Goal: Task Accomplishment & Management: Complete application form

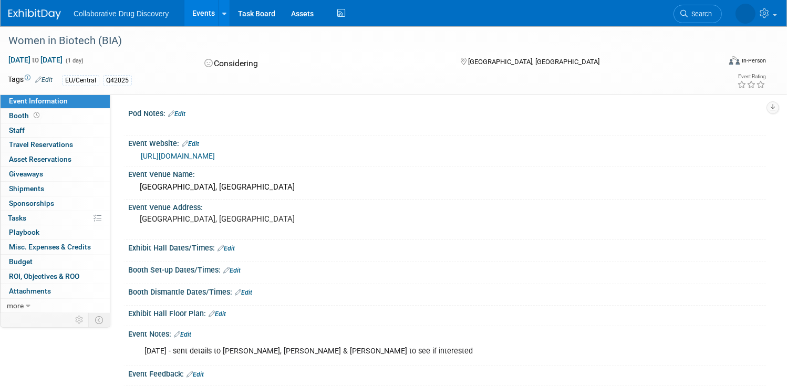
click at [215, 160] on link "https://www.bioindustry.org/events/our-events/women-in-biotech-oxford.html?utm_…" at bounding box center [178, 156] width 74 height 8
drag, startPoint x: 131, startPoint y: 39, endPoint x: 46, endPoint y: 39, distance: 85.2
click at [46, 39] on div "Women in Biotech (BIA)" at bounding box center [353, 41] width 697 height 19
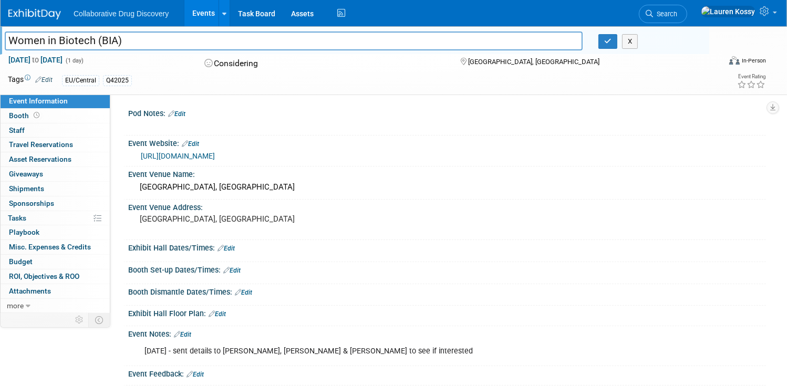
drag, startPoint x: 131, startPoint y: 41, endPoint x: -9, endPoint y: 43, distance: 140.4
click at [0, 43] on html "Collaborative Drug Discovery Events Add Event Bulk Upload Events Shareable Even…" at bounding box center [393, 193] width 787 height 386
click at [36, 13] on img at bounding box center [34, 14] width 53 height 11
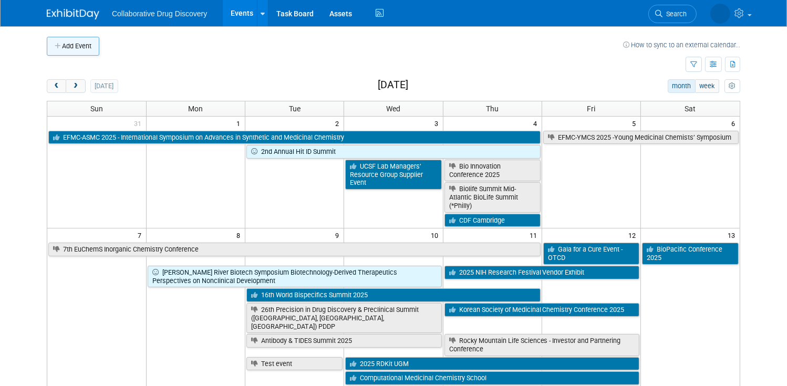
click at [93, 48] on button "Add Event" at bounding box center [73, 46] width 53 height 19
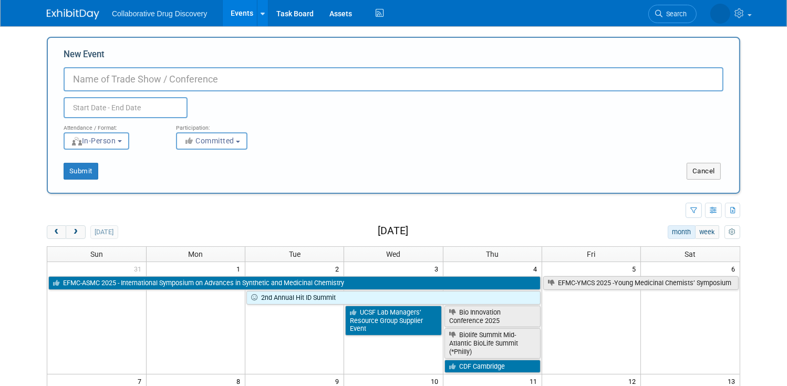
click at [374, 84] on input "New Event" at bounding box center [394, 79] width 660 height 24
paste input "Women in Biotech (BIA)"
type input "Women in Biotech (BIA) - [GEOGRAPHIC_DATA]"
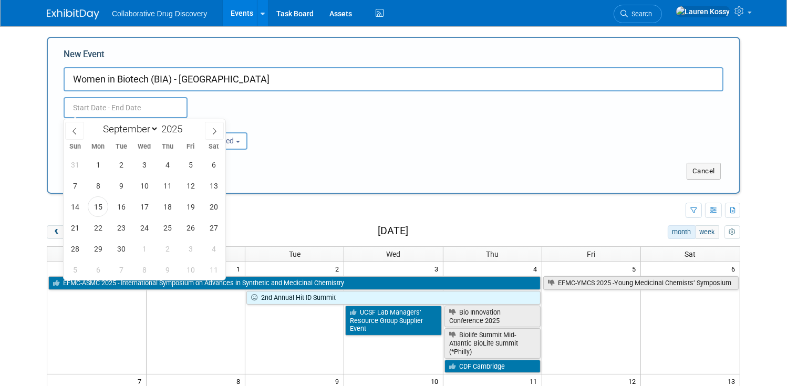
click at [152, 109] on input "text" at bounding box center [126, 107] width 124 height 21
click at [211, 129] on icon at bounding box center [214, 131] width 7 height 7
select select "11"
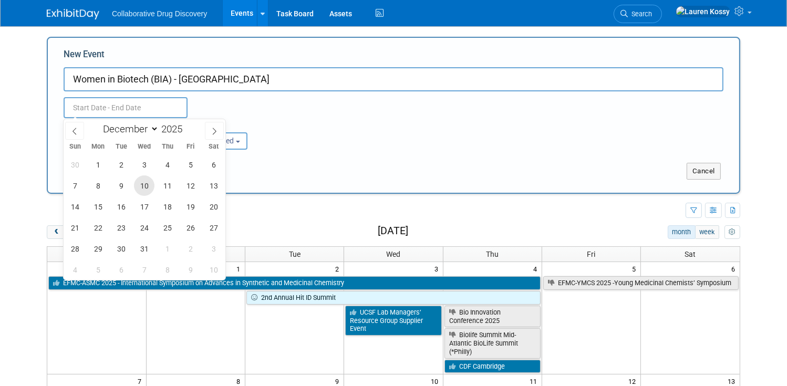
click at [146, 183] on span "10" at bounding box center [144, 186] width 20 height 20
type input "[DATE] to [DATE]"
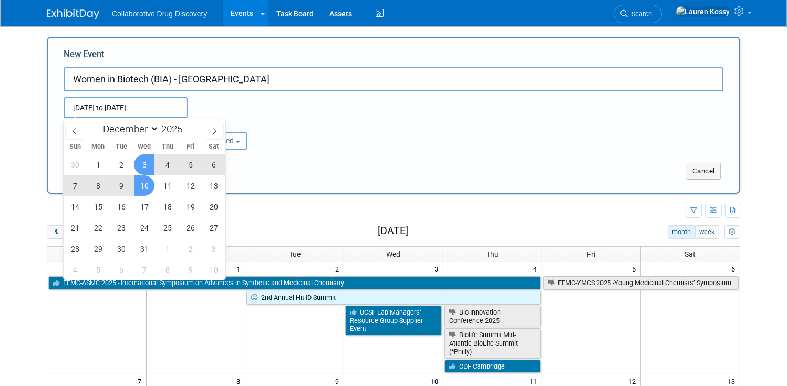
click at [284, 121] on div "Attendance / Format: <img src="[URL][DOMAIN_NAME]" style="width: 19px; margin-t…" at bounding box center [394, 134] width 676 height 32
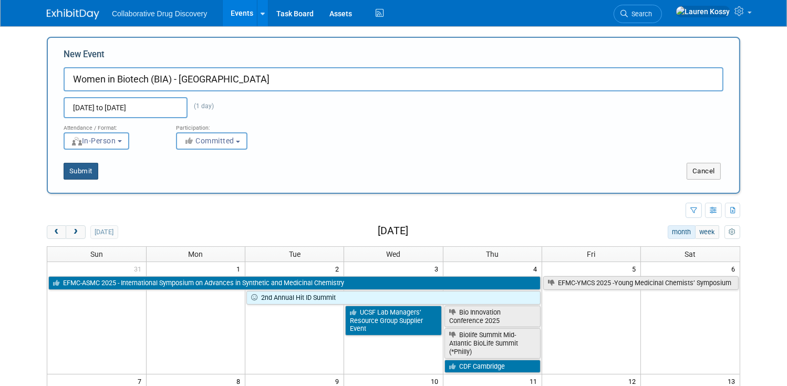
click at [94, 168] on button "Submit" at bounding box center [81, 171] width 35 height 17
